Goal: Book appointment/travel/reservation

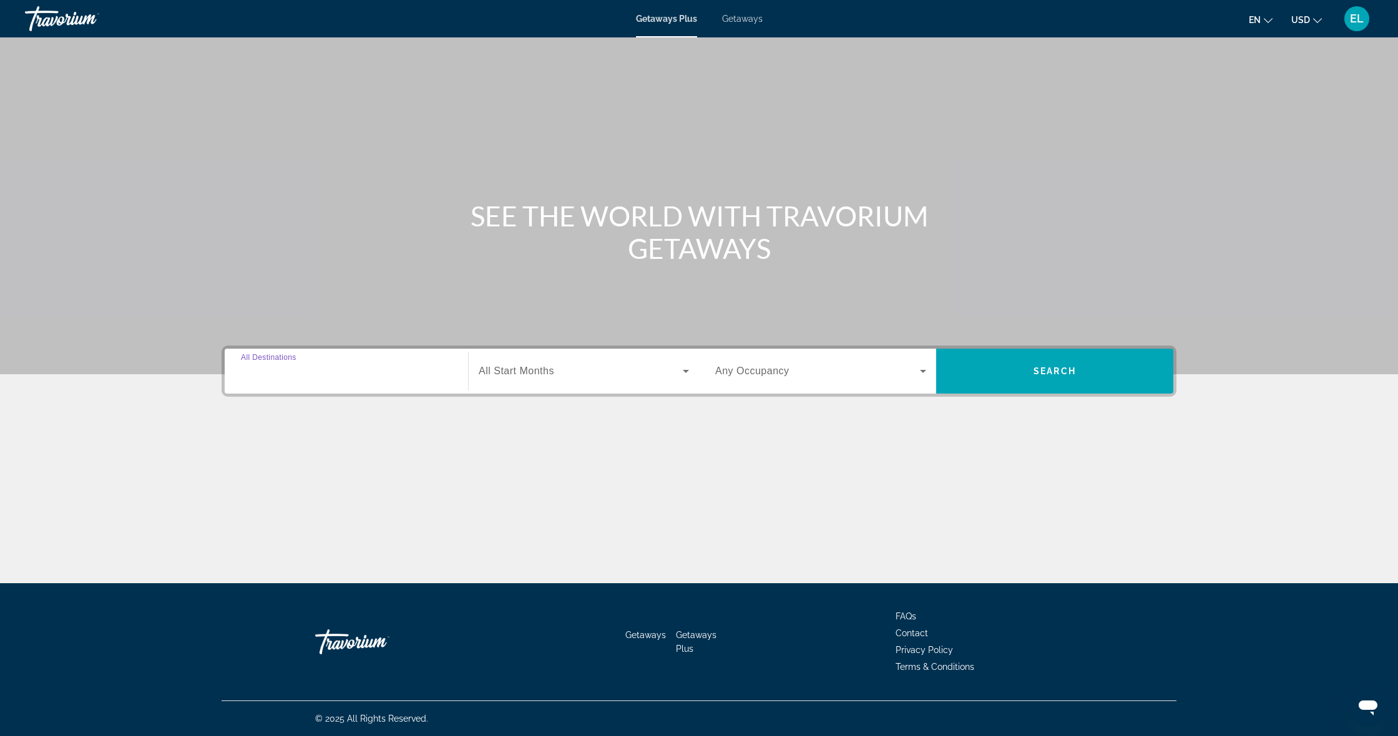
click at [326, 369] on input "Destination All Destinations" at bounding box center [346, 371] width 211 height 15
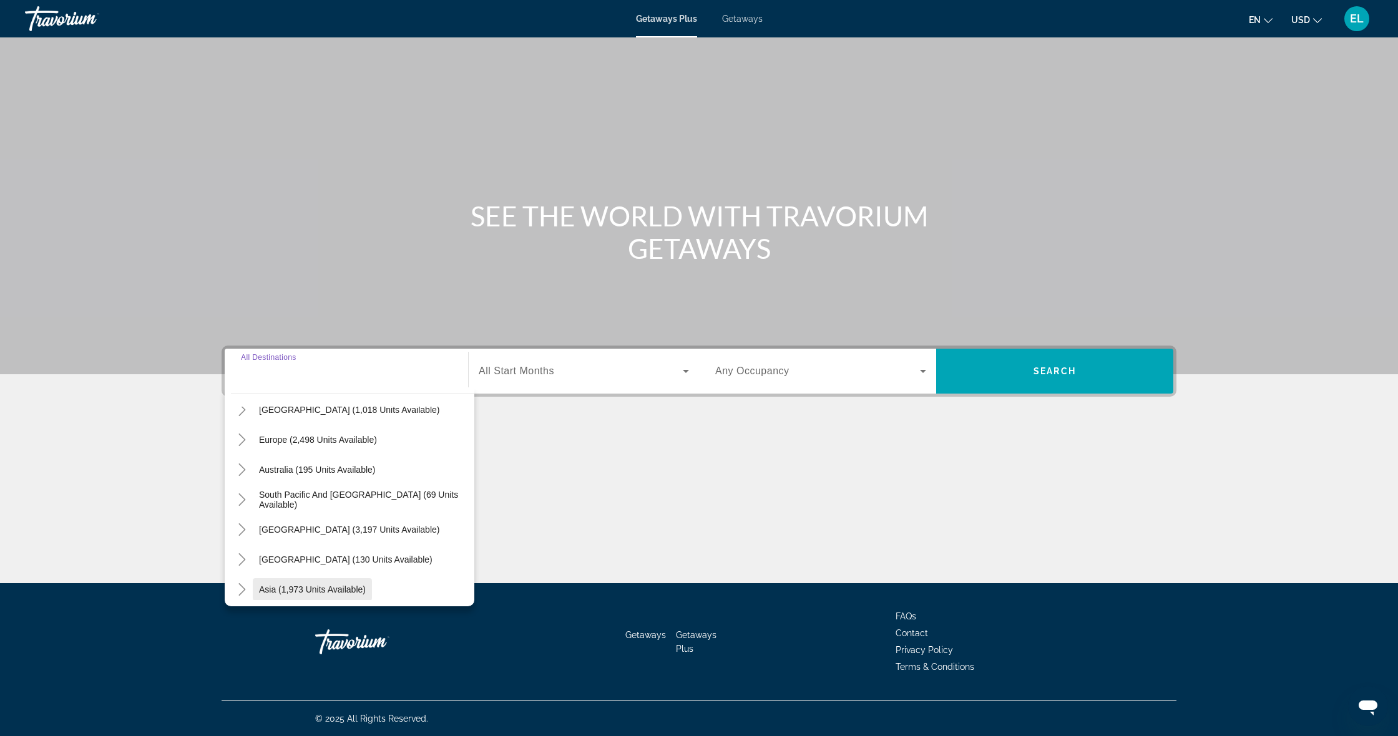
scroll to position [134, 0]
click at [341, 504] on span "South Pacific and [GEOGRAPHIC_DATA] (69 units available)" at bounding box center [363, 504] width 209 height 20
type input "**********"
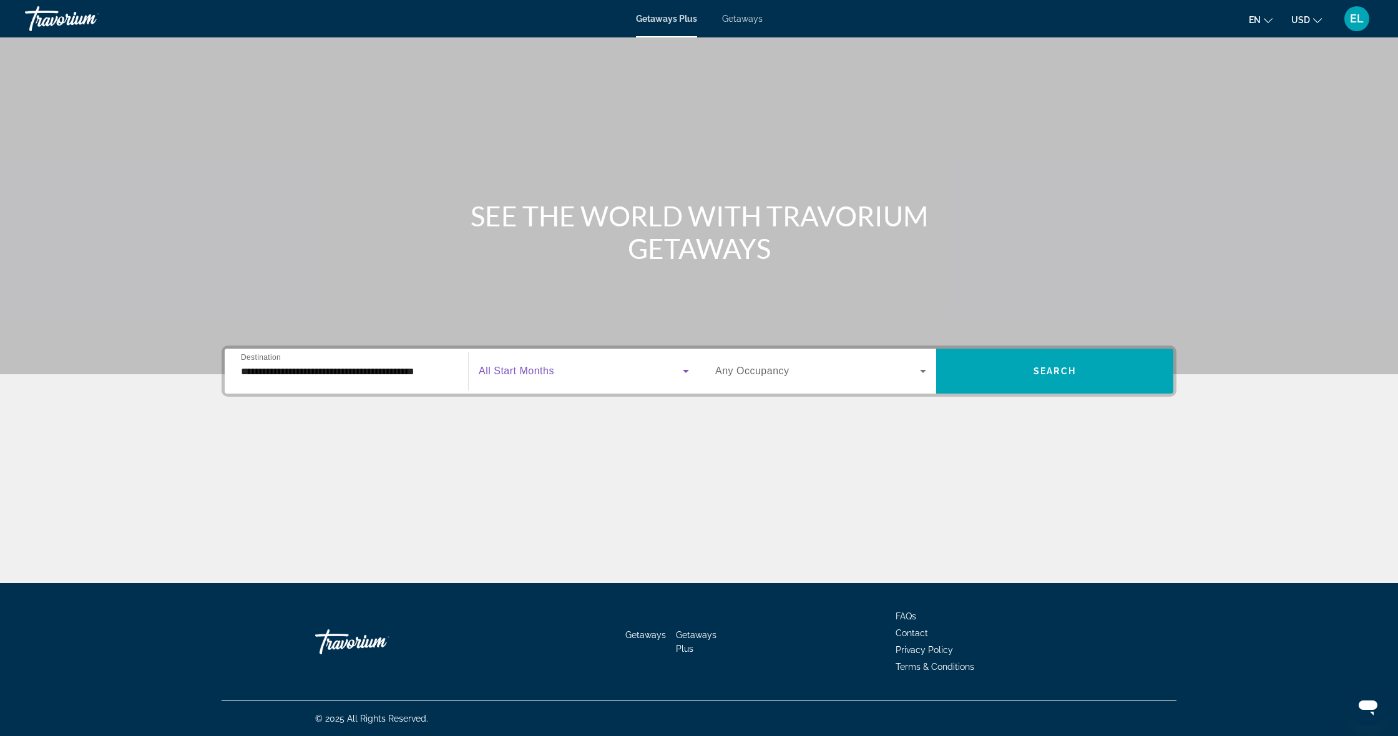
click at [597, 378] on span "Search widget" at bounding box center [581, 371] width 204 height 15
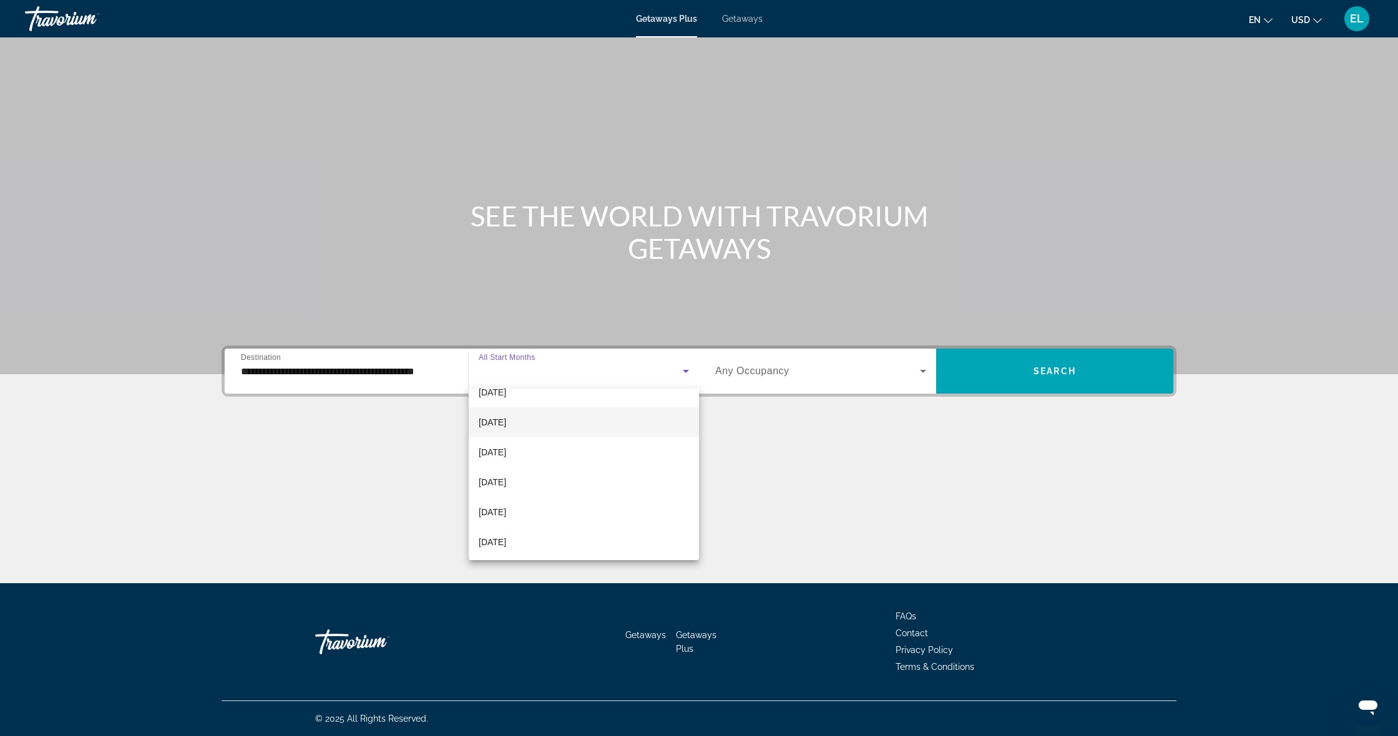
scroll to position [76, 0]
click at [569, 508] on mat-option "[DATE]" at bounding box center [584, 512] width 230 height 30
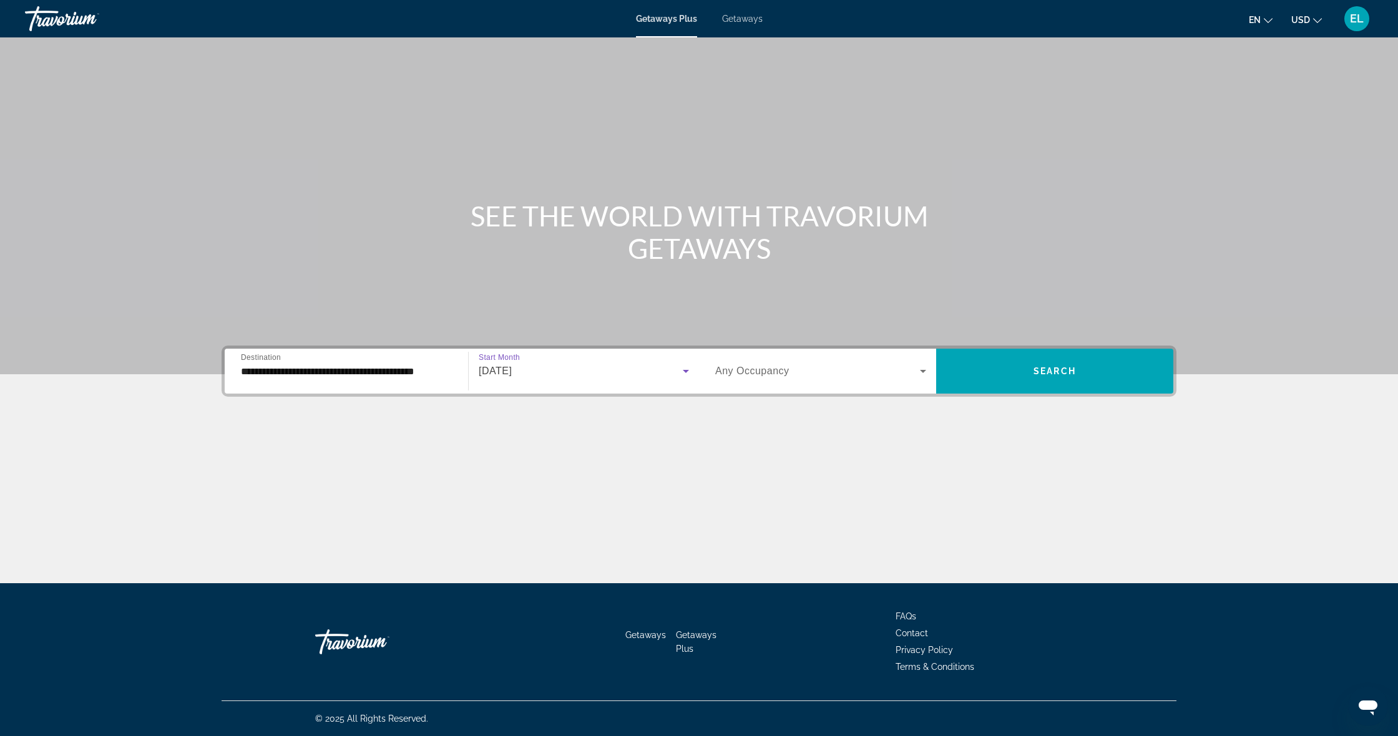
scroll to position [1, 0]
click at [597, 373] on div "[DATE]" at bounding box center [581, 371] width 204 height 15
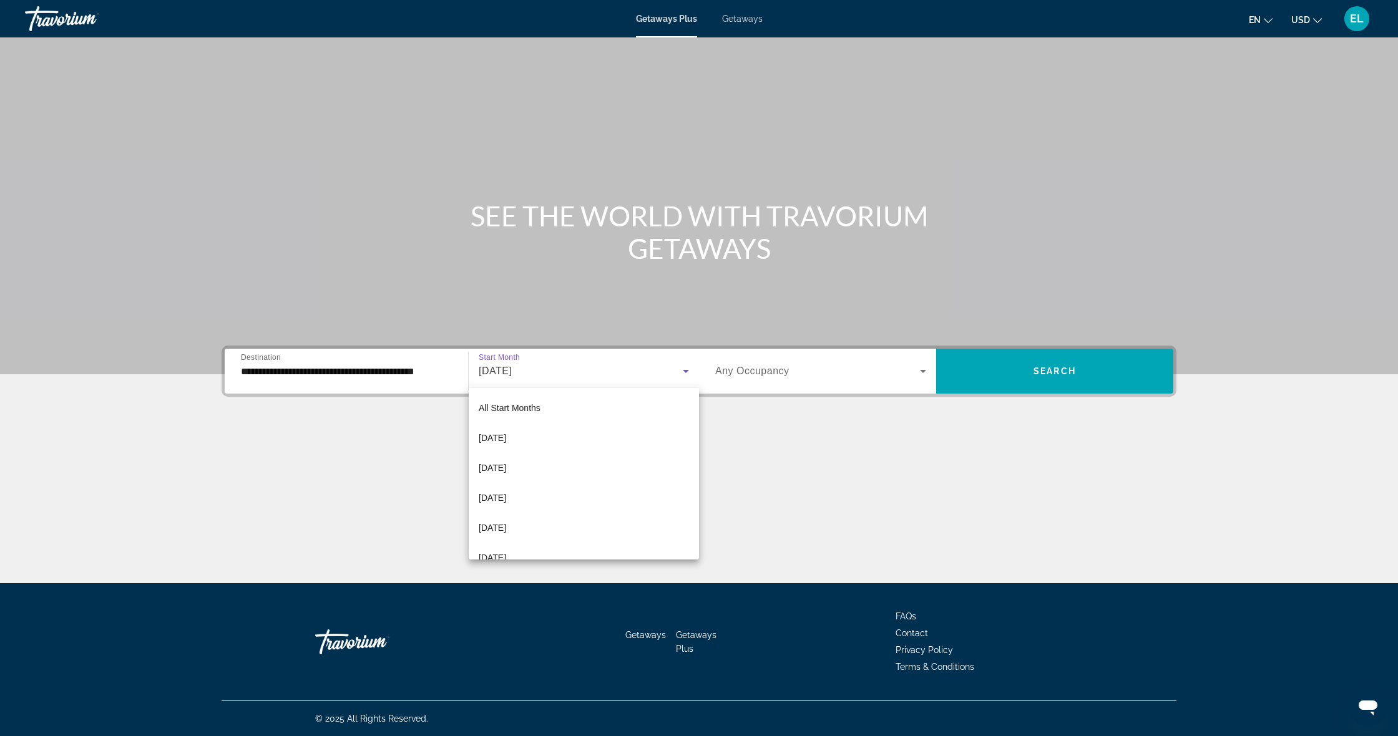
scroll to position [43, 0]
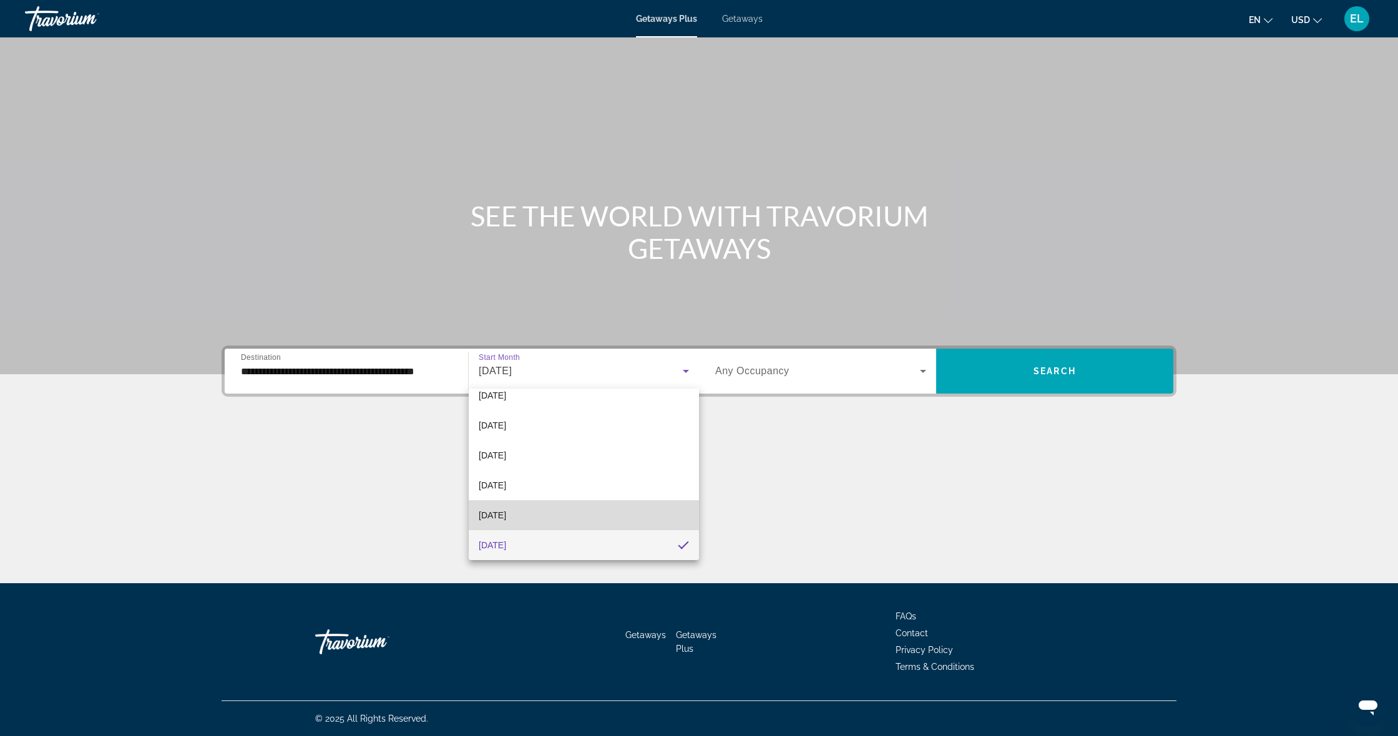
click at [542, 510] on mat-option "[DATE]" at bounding box center [584, 515] width 230 height 30
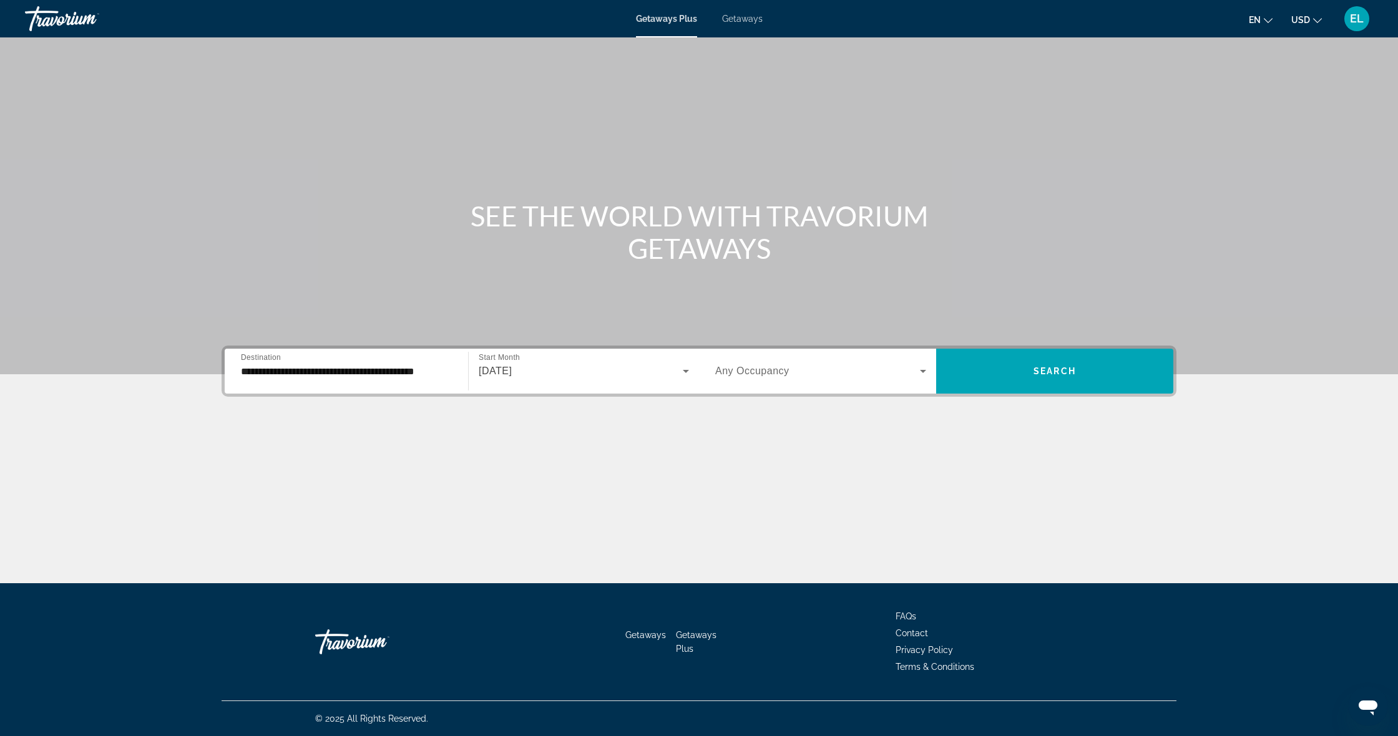
click at [761, 379] on div "Search widget" at bounding box center [820, 371] width 211 height 35
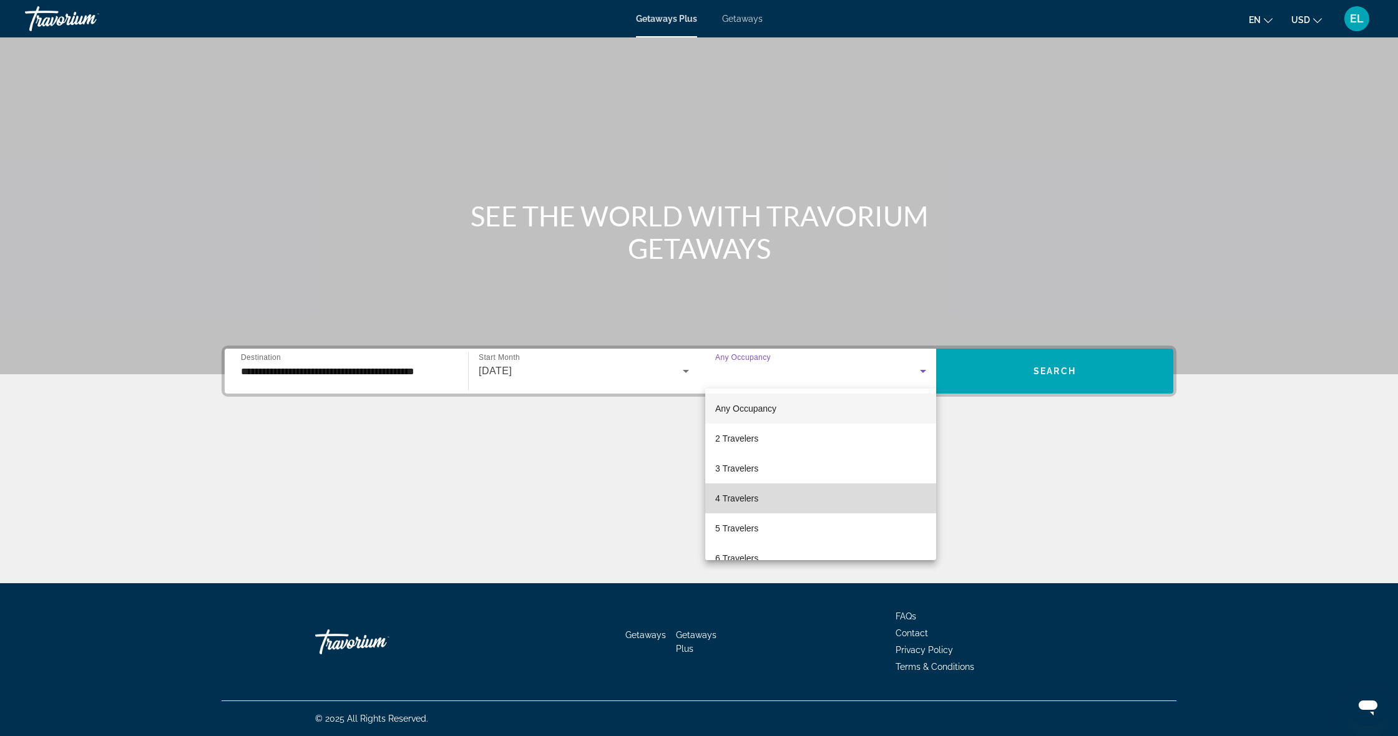
click at [758, 497] on span "4 Travelers" at bounding box center [736, 498] width 43 height 15
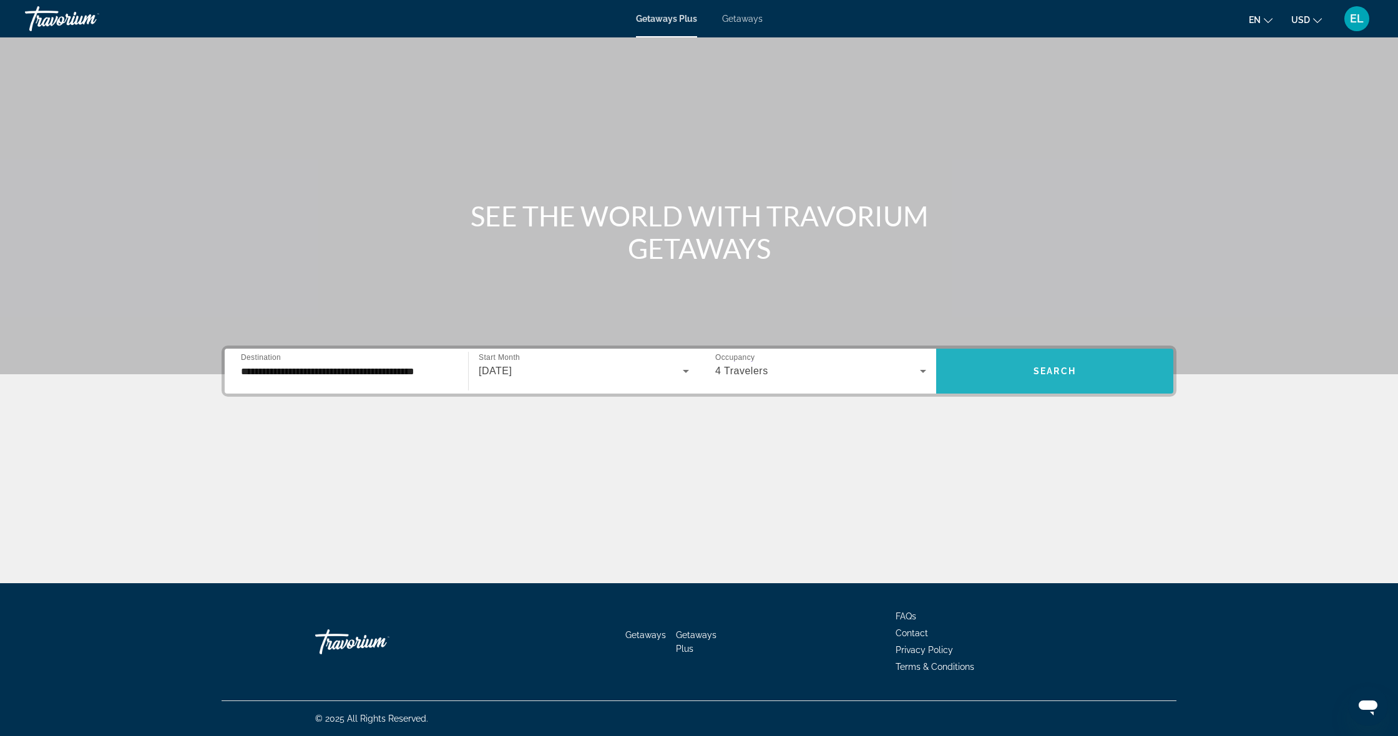
click at [1022, 380] on span "Search widget" at bounding box center [1054, 371] width 237 height 30
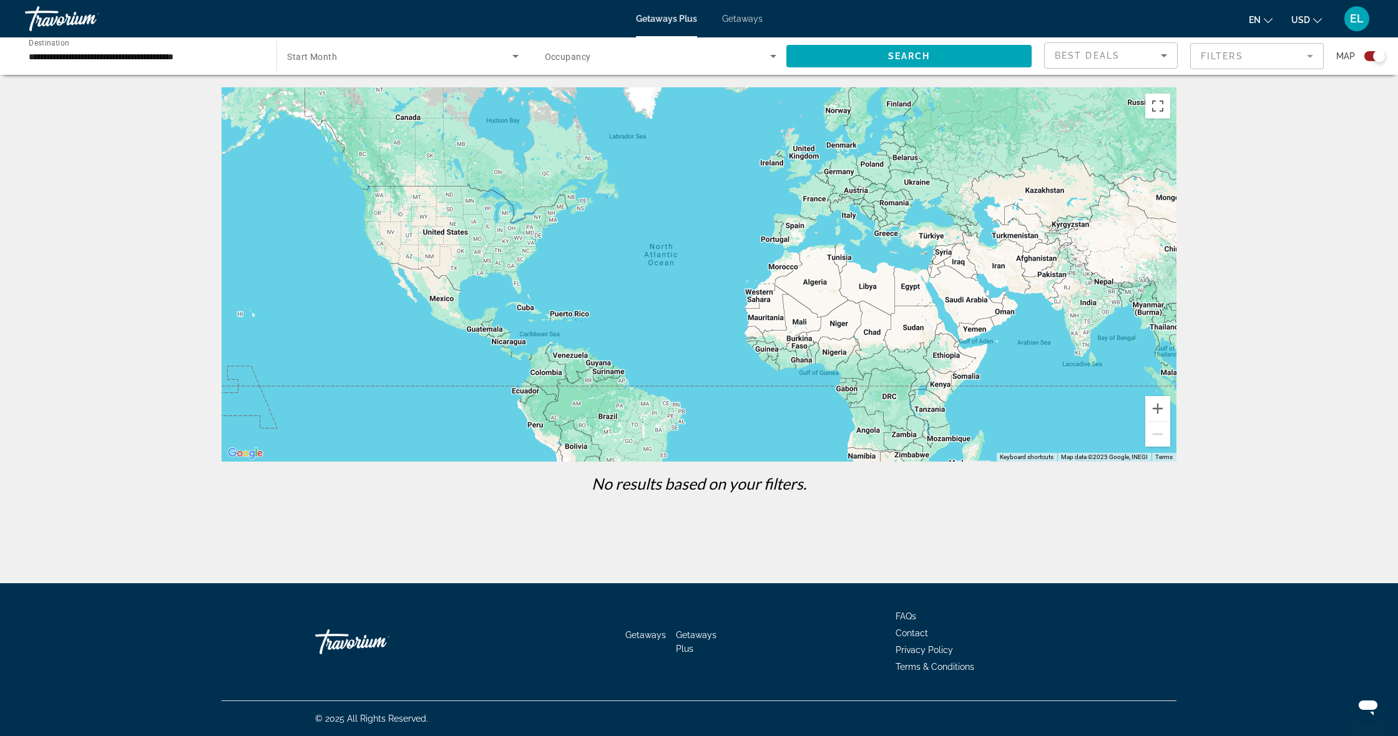
click at [393, 59] on span "Search widget" at bounding box center [399, 56] width 225 height 15
click at [355, 91] on mat-option "All Start Months" at bounding box center [402, 94] width 251 height 30
click at [662, 57] on span "Search widget" at bounding box center [657, 56] width 225 height 15
click at [628, 87] on mat-option "Any Occupancy" at bounding box center [659, 94] width 251 height 30
click at [891, 59] on span "Search" at bounding box center [909, 56] width 42 height 10
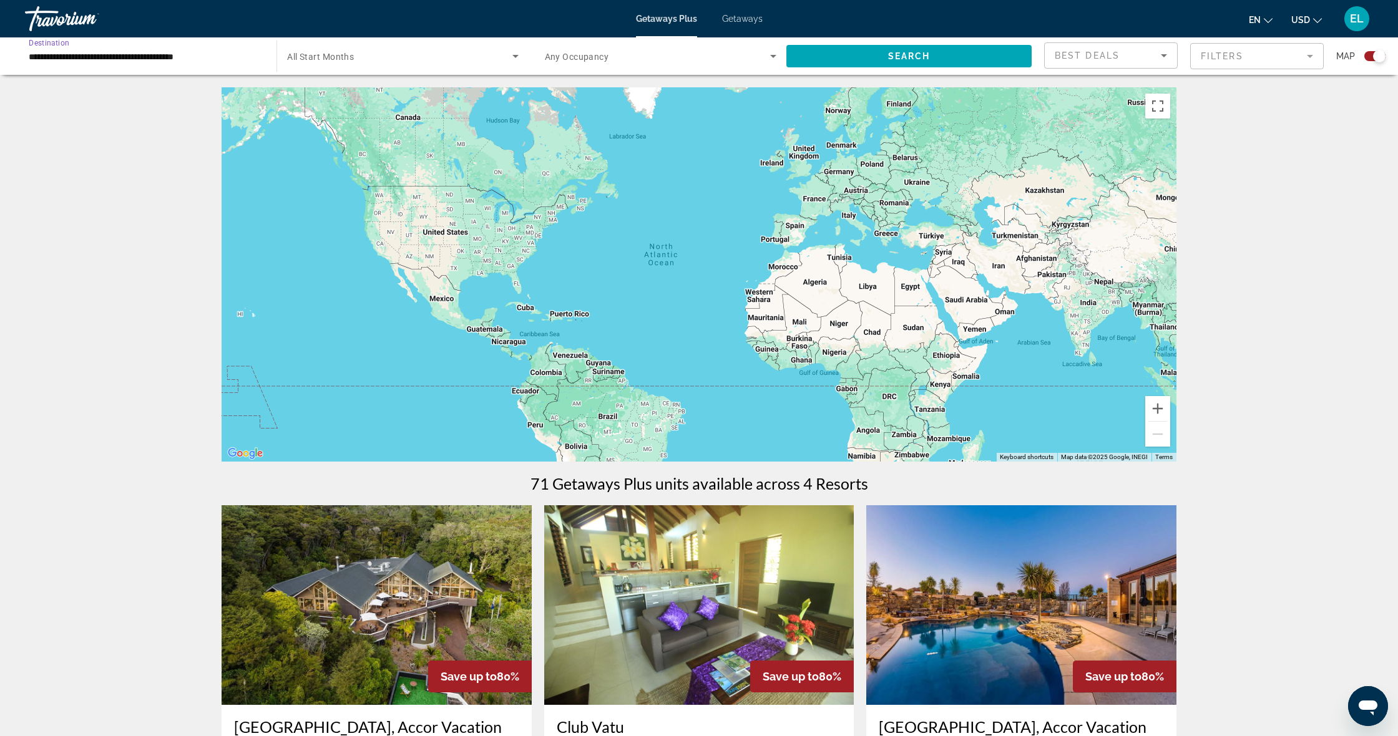
click at [245, 59] on input "**********" at bounding box center [145, 56] width 232 height 15
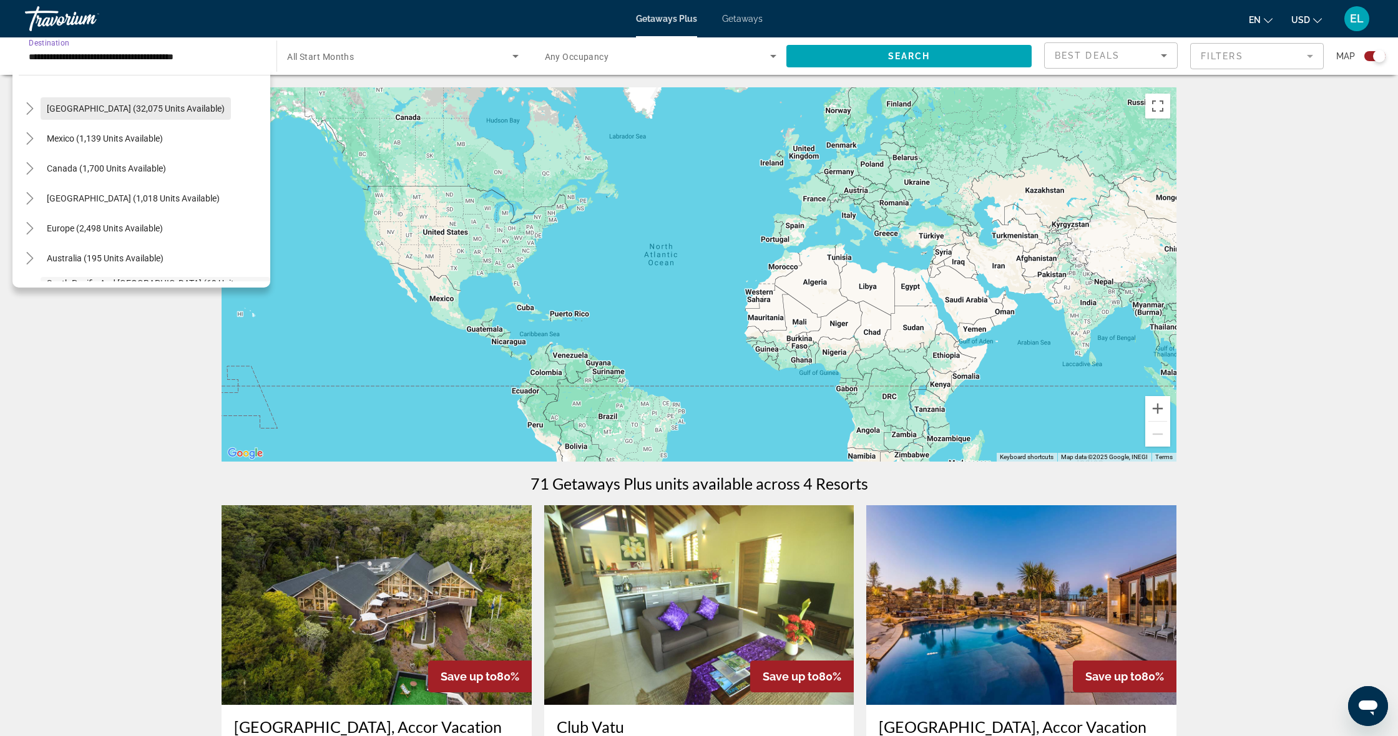
scroll to position [30, 0]
click at [136, 202] on span "[GEOGRAPHIC_DATA] (1,018 units available)" at bounding box center [133, 199] width 173 height 10
type input "**********"
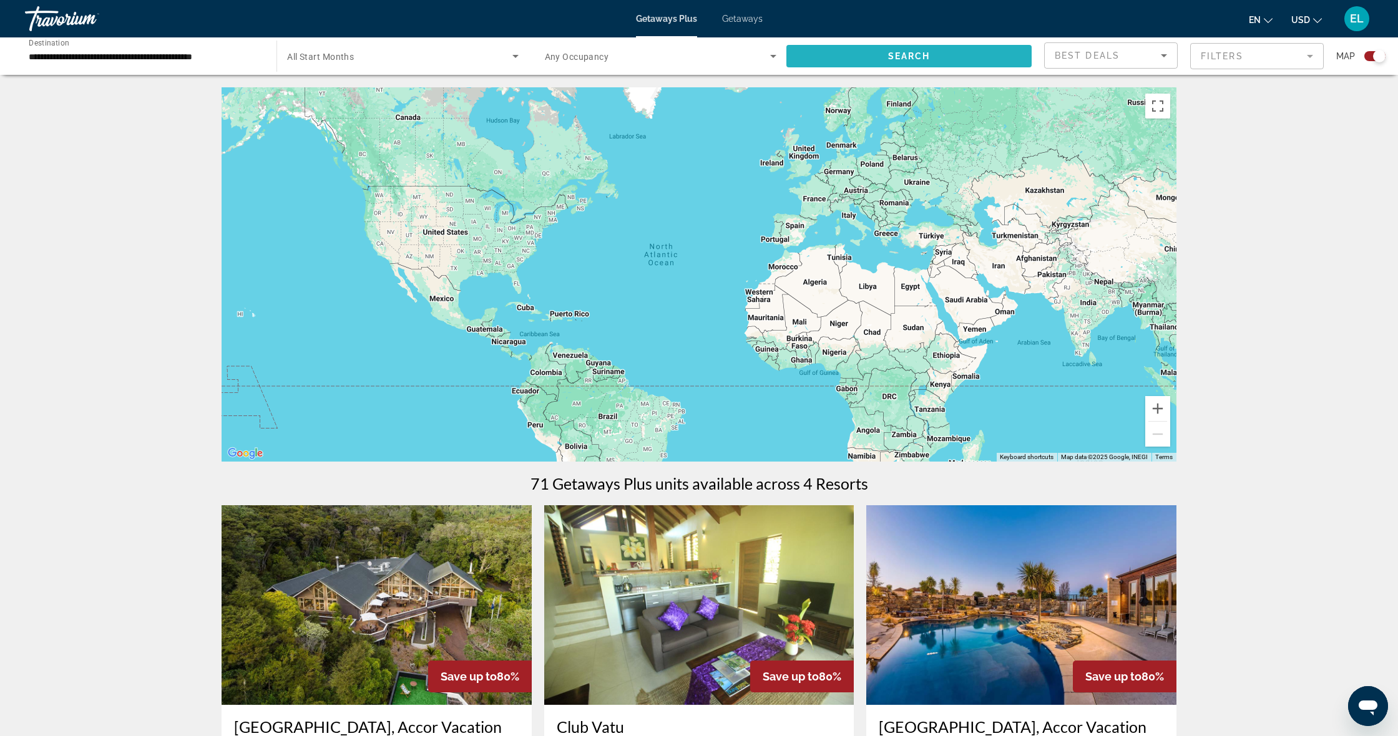
click at [882, 60] on span "Search widget" at bounding box center [908, 56] width 245 height 30
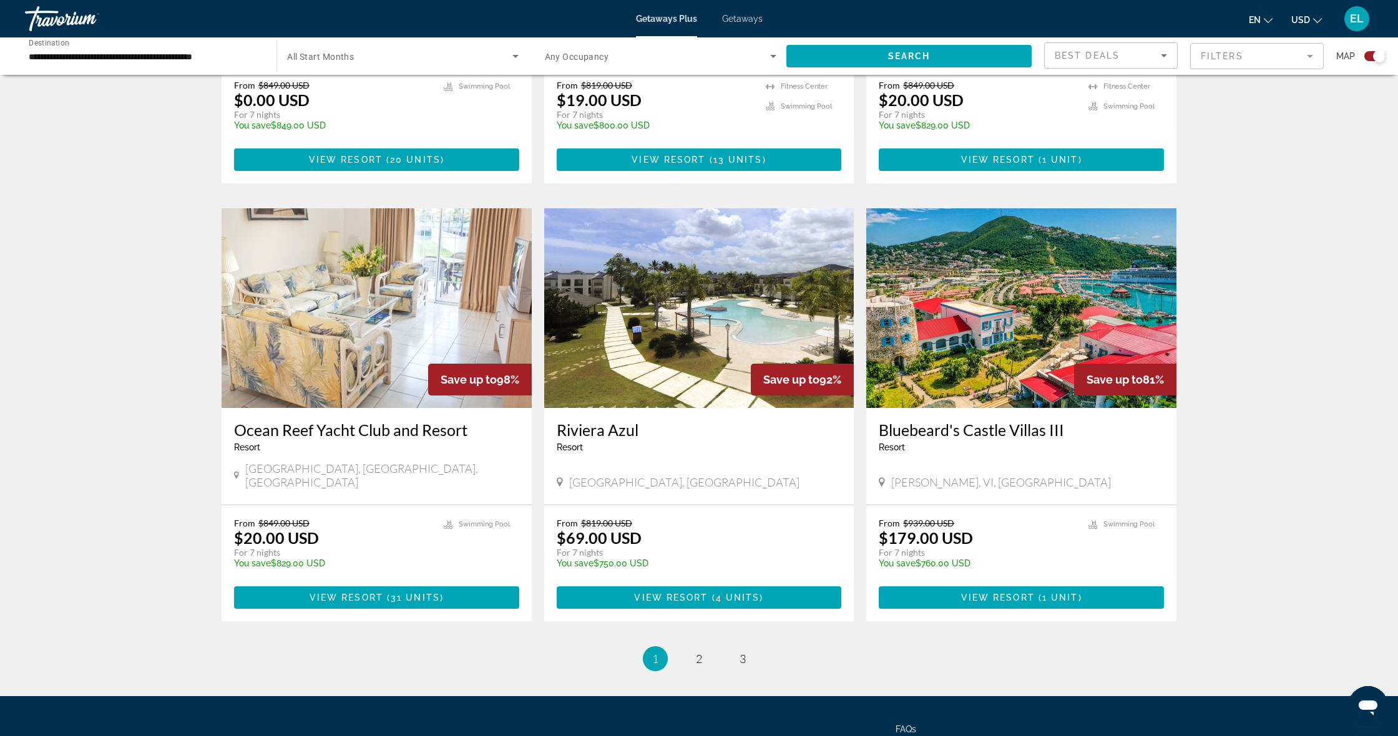
scroll to position [1604, 0]
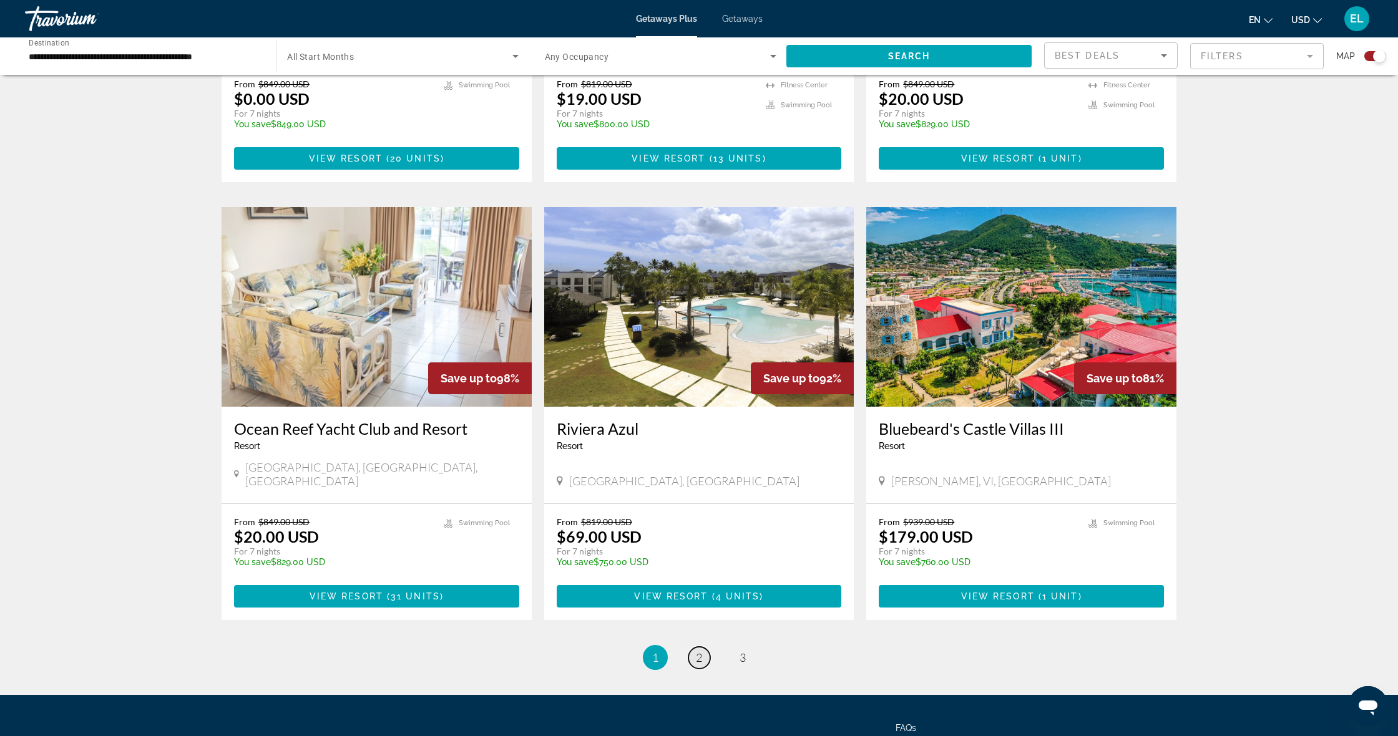
click at [696, 651] on span "2" at bounding box center [699, 658] width 6 height 14
